Goal: Information Seeking & Learning: Learn about a topic

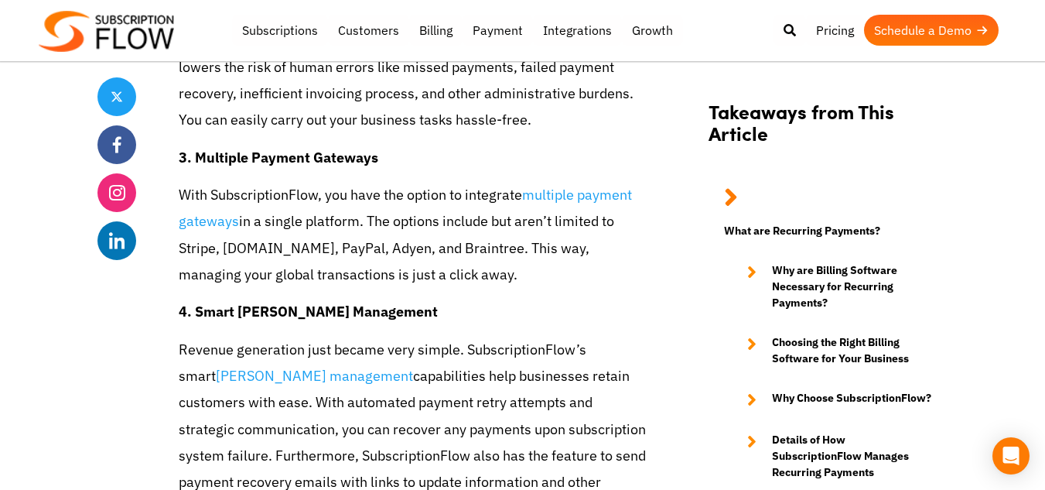
scroll to position [4083, 0]
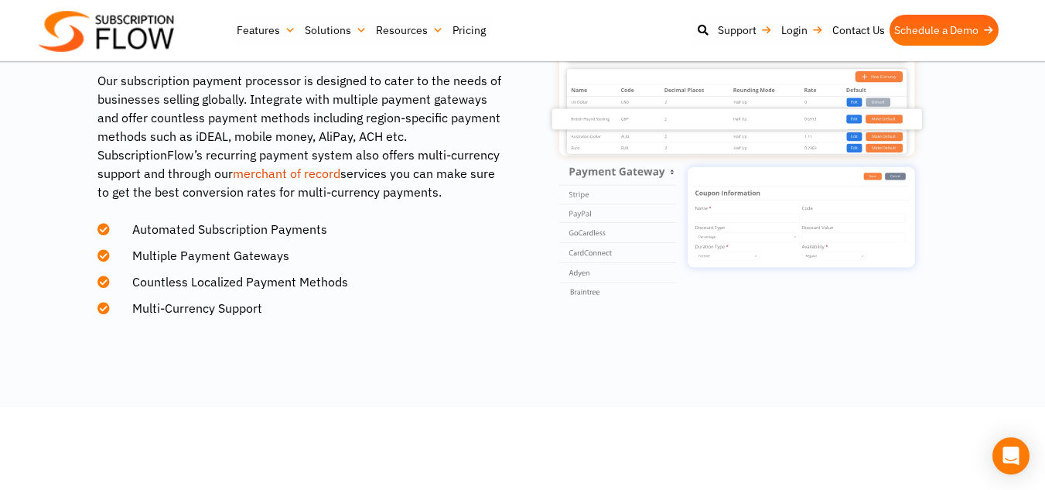
click at [514, 298] on div "Built to Accept Payments Globally Our subscription payment processor is designe…" at bounding box center [309, 172] width 425 height 299
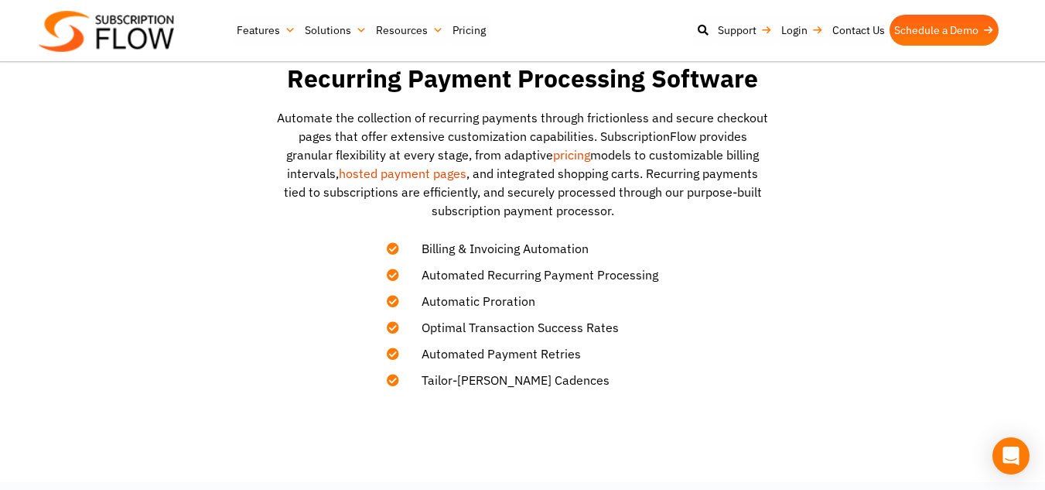
scroll to position [495, 0]
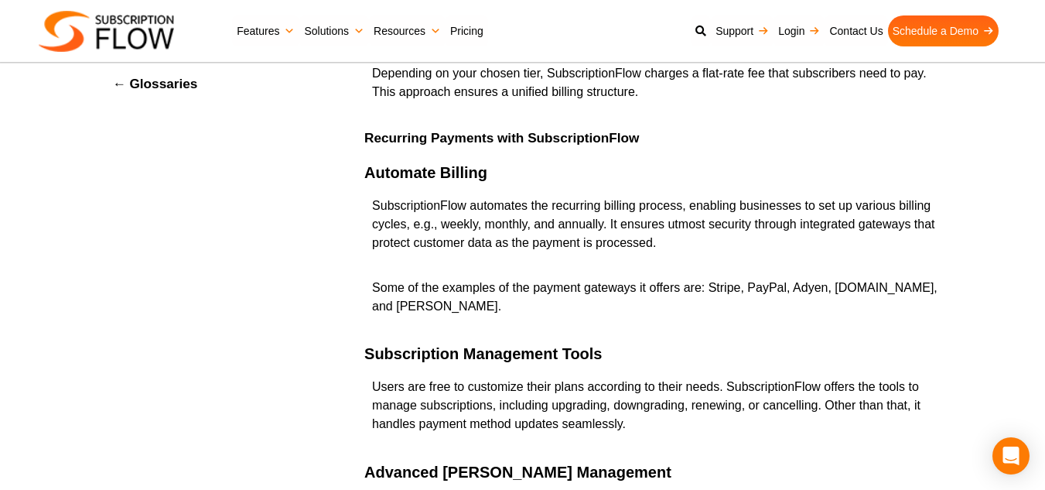
scroll to position [3156, 0]
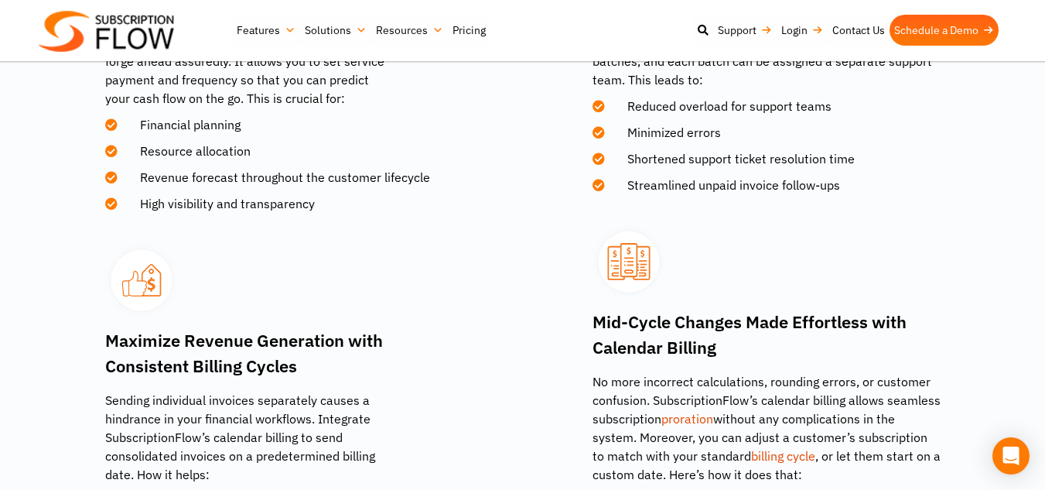
scroll to position [2203, 0]
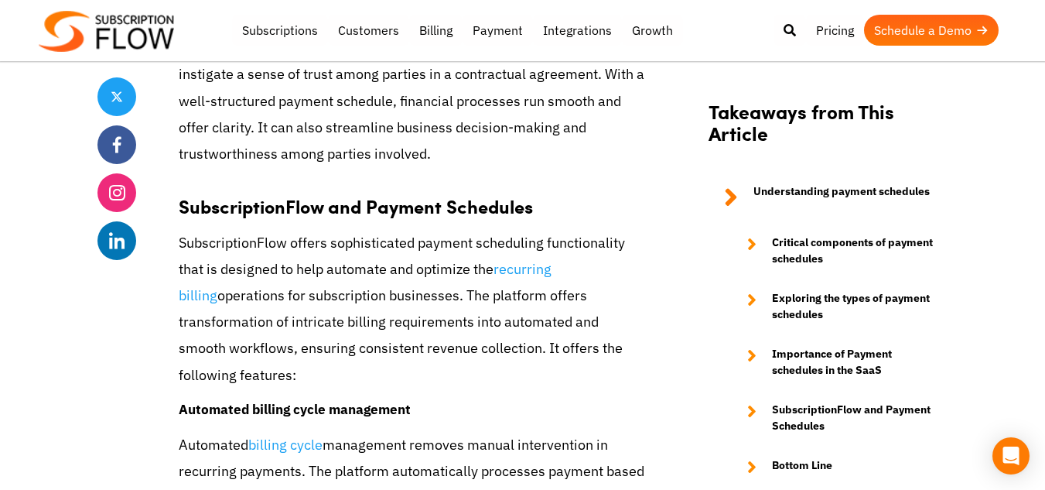
scroll to position [5109, 0]
